Goal: Check status

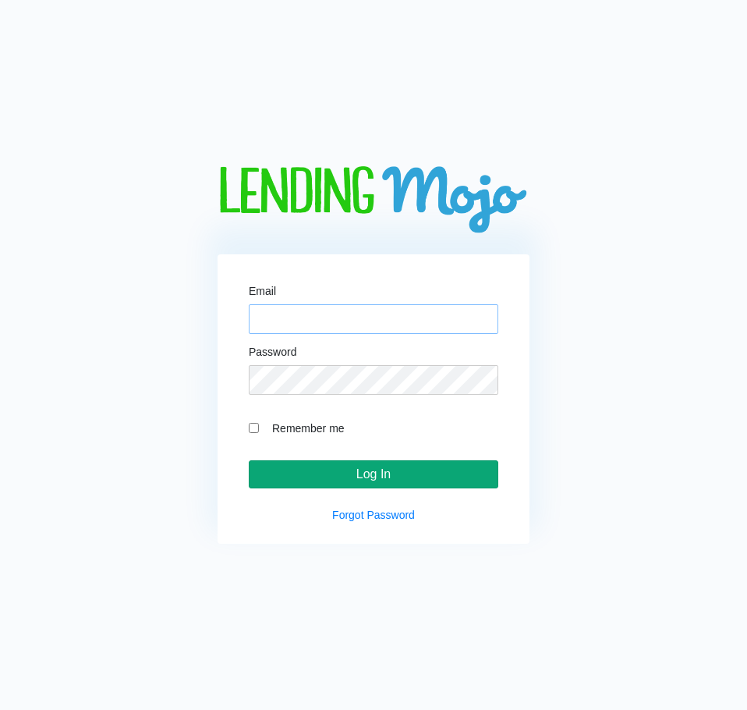
type input "[EMAIL_ADDRESS][DOMAIN_NAME]"
click at [419, 473] on input "Log In" at bounding box center [374, 474] width 250 height 28
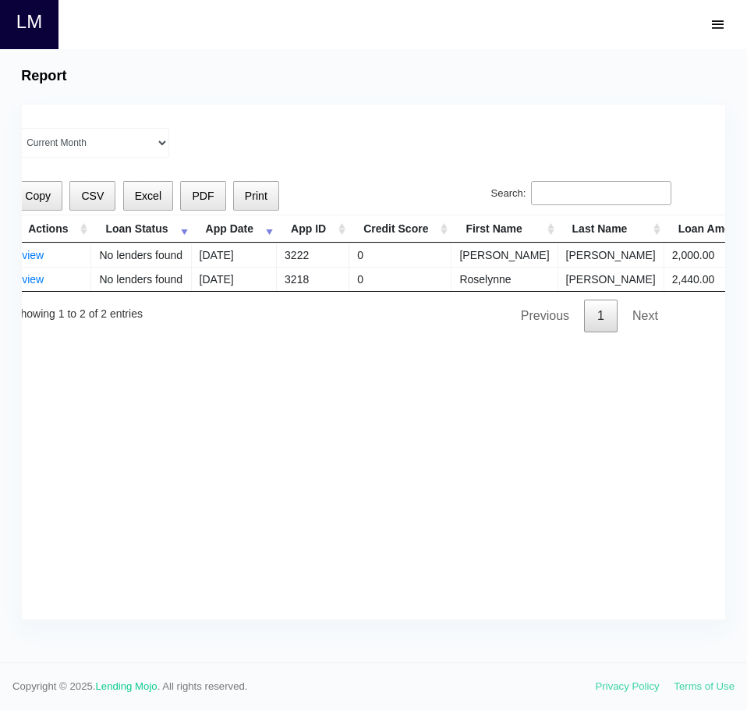
drag, startPoint x: 547, startPoint y: 277, endPoint x: 648, endPoint y: 276, distance: 100.6
drag, startPoint x: 632, startPoint y: 276, endPoint x: 221, endPoint y: 286, distance: 410.3
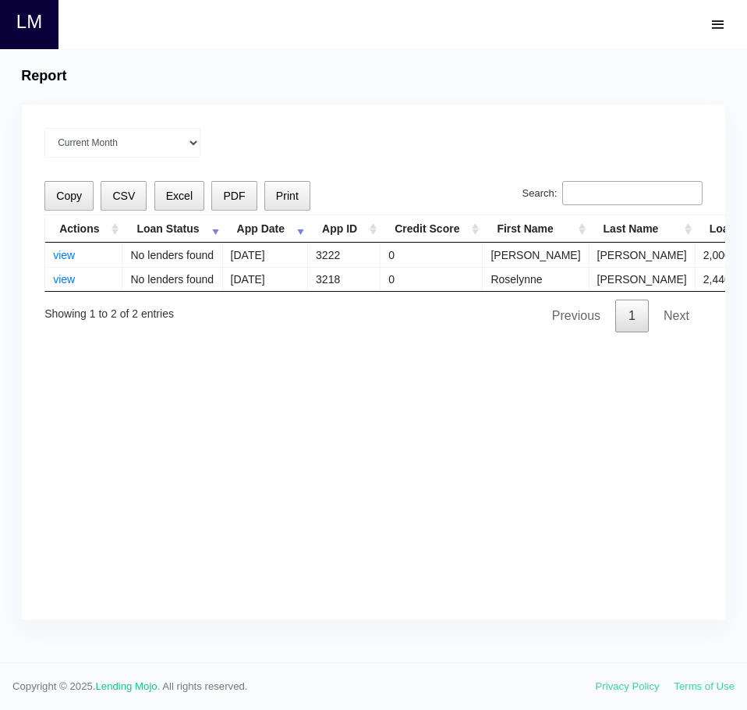
scroll to position [0, 178]
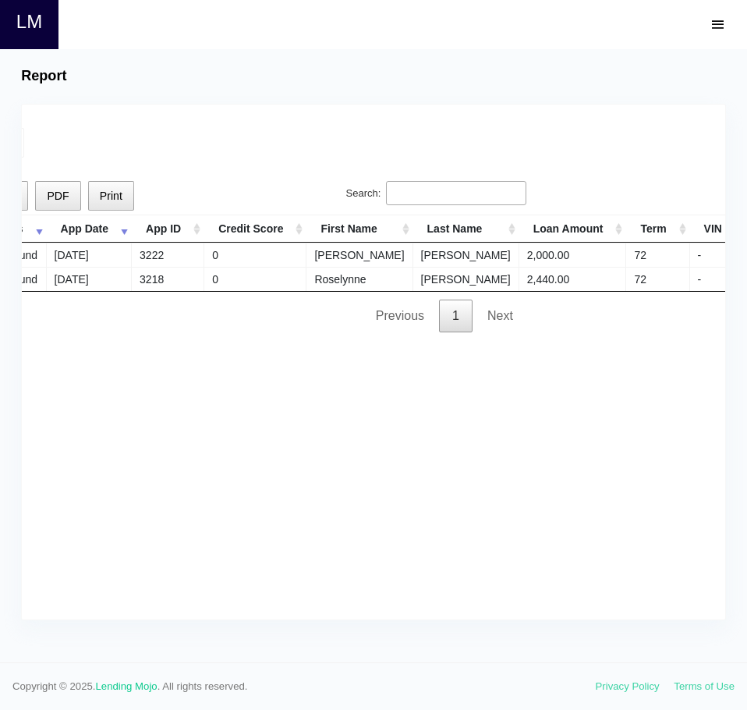
drag, startPoint x: 185, startPoint y: 275, endPoint x: 406, endPoint y: 279, distance: 220.7
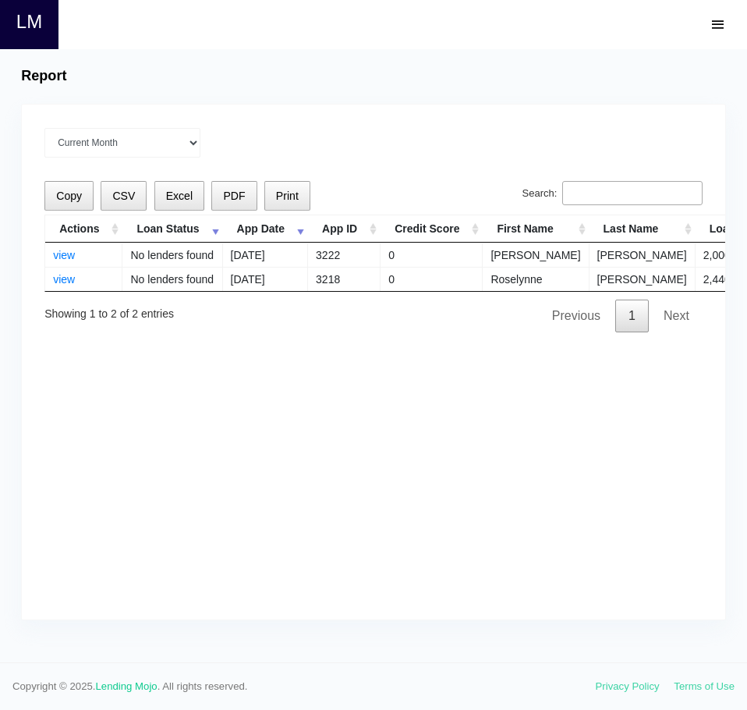
drag, startPoint x: 420, startPoint y: 263, endPoint x: 5, endPoint y: 253, distance: 414.2
drag, startPoint x: 60, startPoint y: 253, endPoint x: 84, endPoint y: 257, distance: 24.5
click at [60, 253] on link "view" at bounding box center [64, 255] width 22 height 12
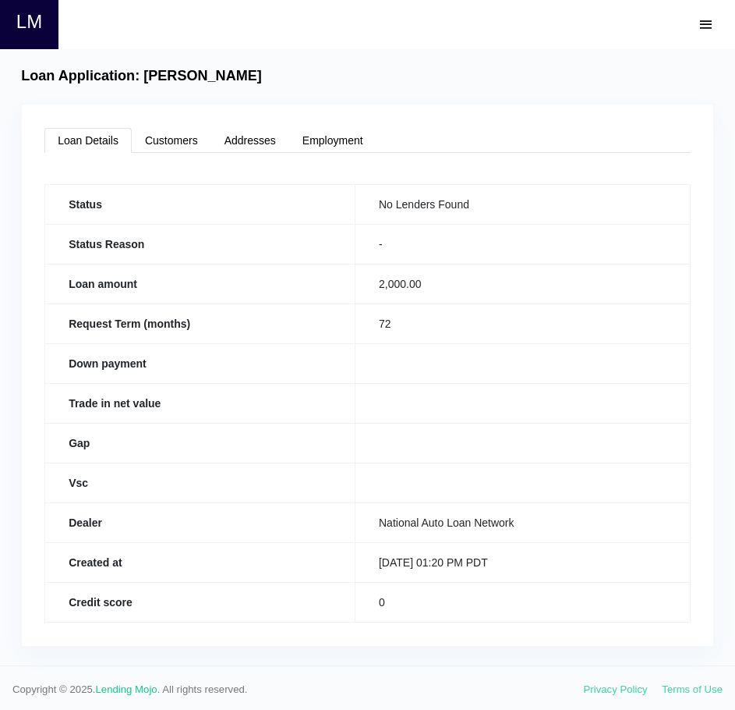
click at [473, 398] on td at bounding box center [522, 403] width 335 height 40
click at [34, 27] on link "LM" at bounding box center [29, 24] width 26 height 49
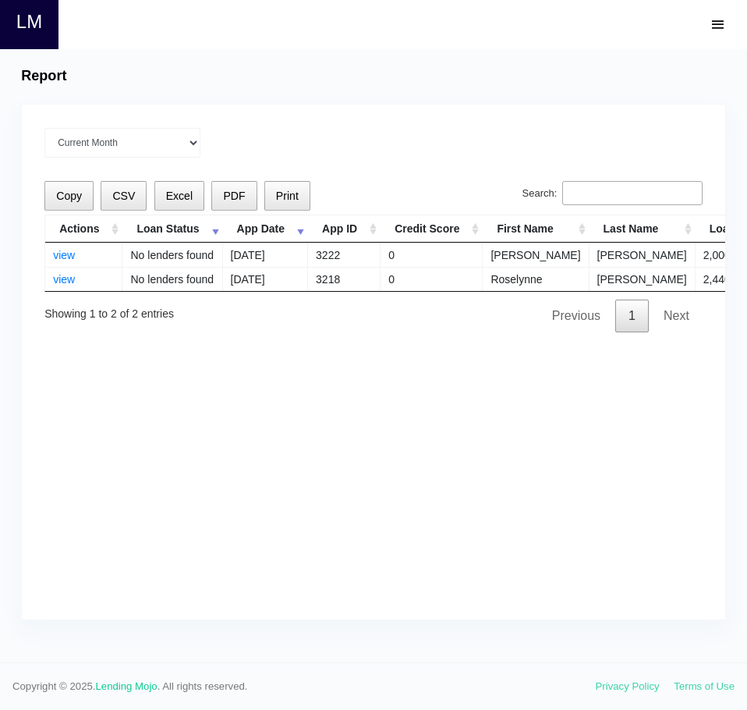
drag, startPoint x: 313, startPoint y: 309, endPoint x: 388, endPoint y: 309, distance: 75.6
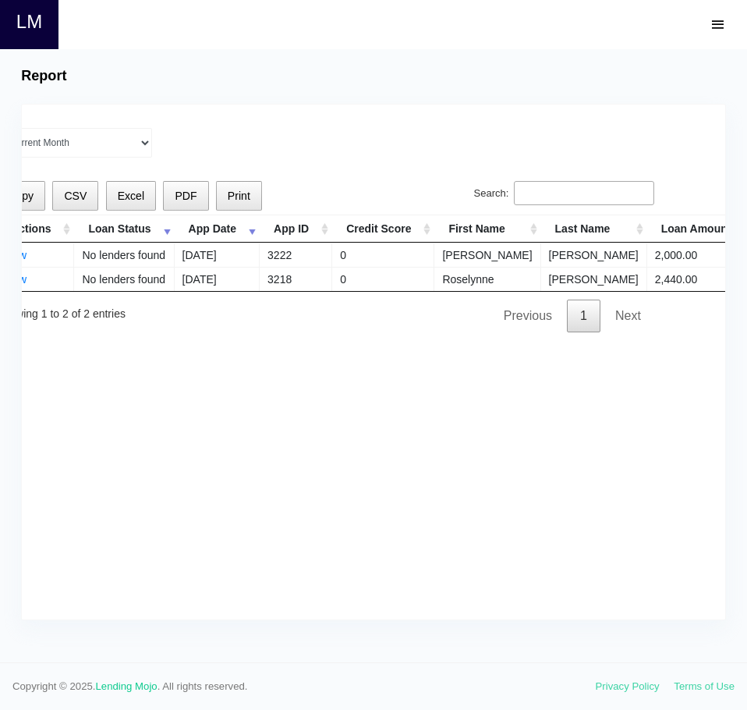
drag, startPoint x: 388, startPoint y: 309, endPoint x: 300, endPoint y: 346, distance: 95.7
click at [300, 346] on div "Current Month Aug 2025 Jul 2025 Jun 2025 May 2025 Apr 2025 All time Loading Cop…" at bounding box center [324, 362] width 703 height 515
click at [331, 182] on div "Copy CSV Excel PDF Print Search: Actions Loan Status App Date App ID Credit Sco…" at bounding box center [325, 256] width 658 height 151
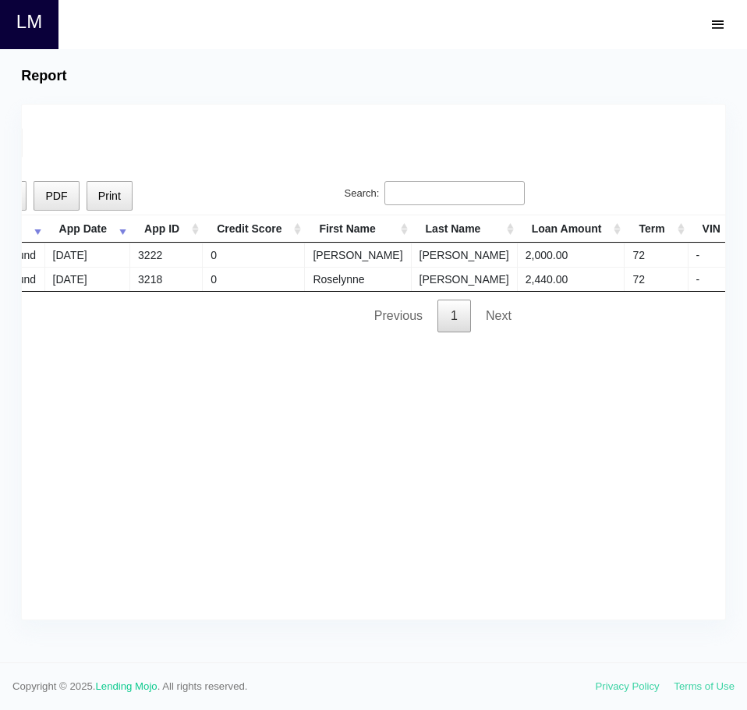
drag, startPoint x: 359, startPoint y: 314, endPoint x: 529, endPoint y: 308, distance: 170.1
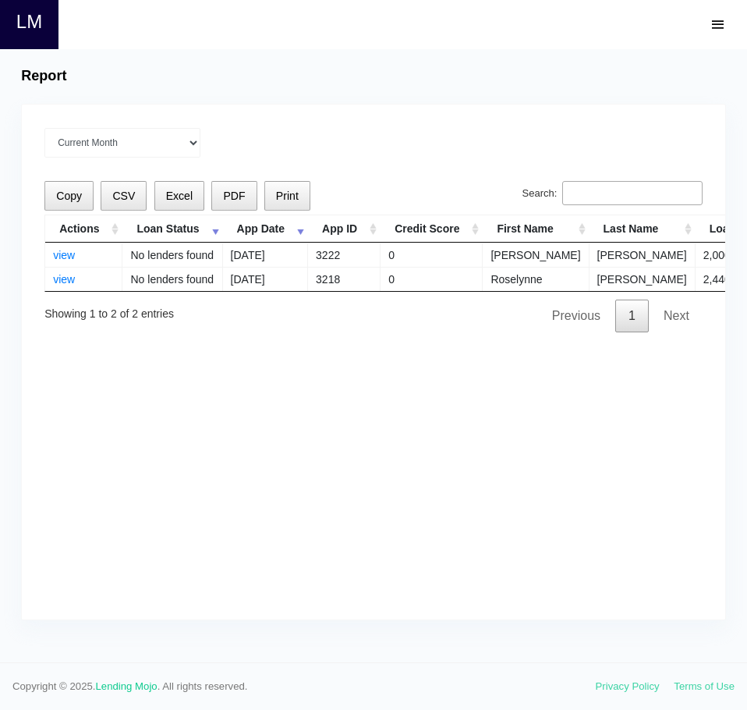
drag, startPoint x: 599, startPoint y: 298, endPoint x: 9, endPoint y: 312, distance: 590.5
